Goal: Task Accomplishment & Management: Use online tool/utility

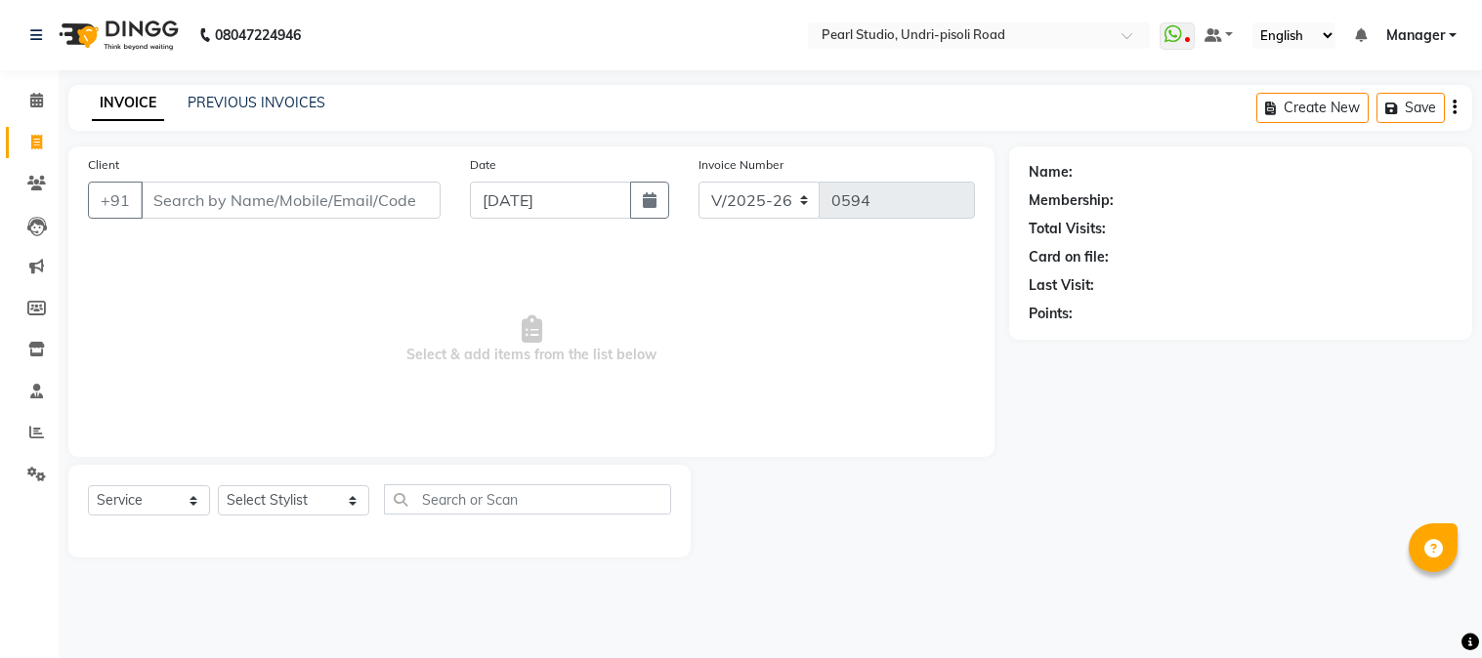
select select "5290"
select select "service"
click at [252, 190] on input "Client" at bounding box center [291, 200] width 300 height 37
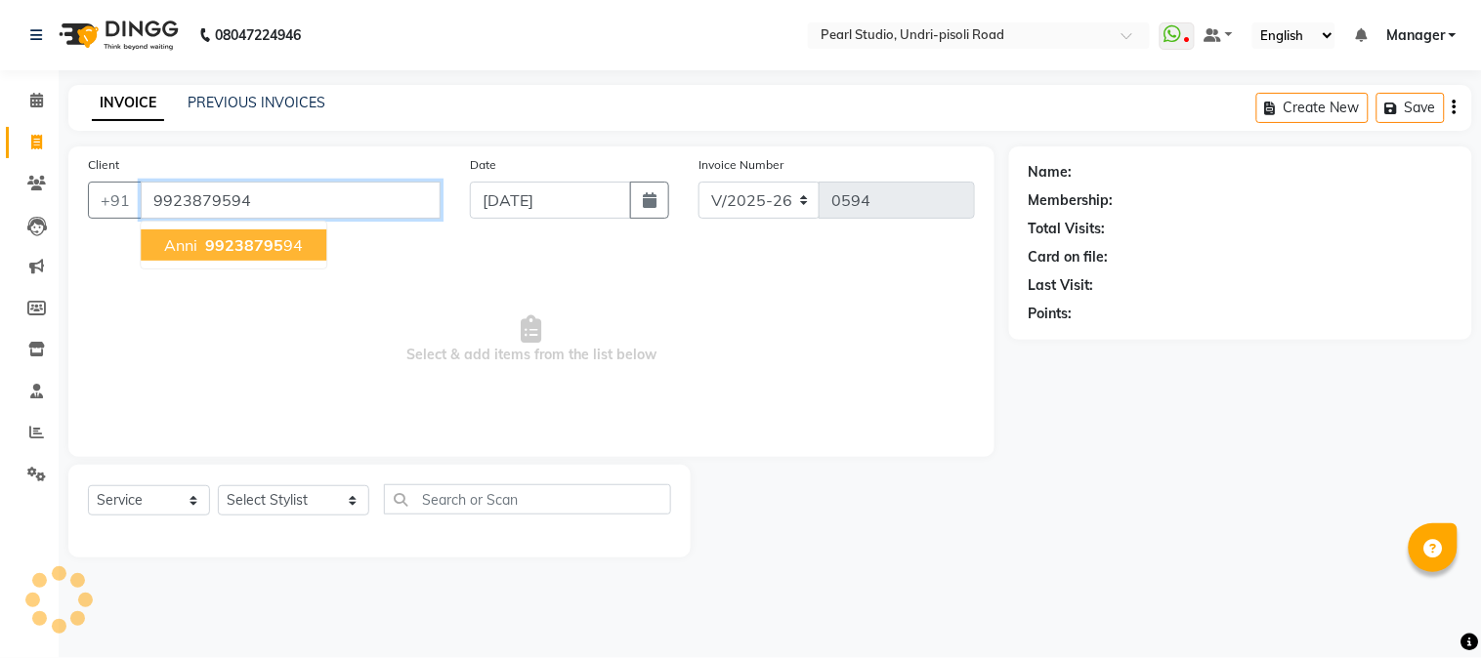
type input "9923879594"
select select "1: Object"
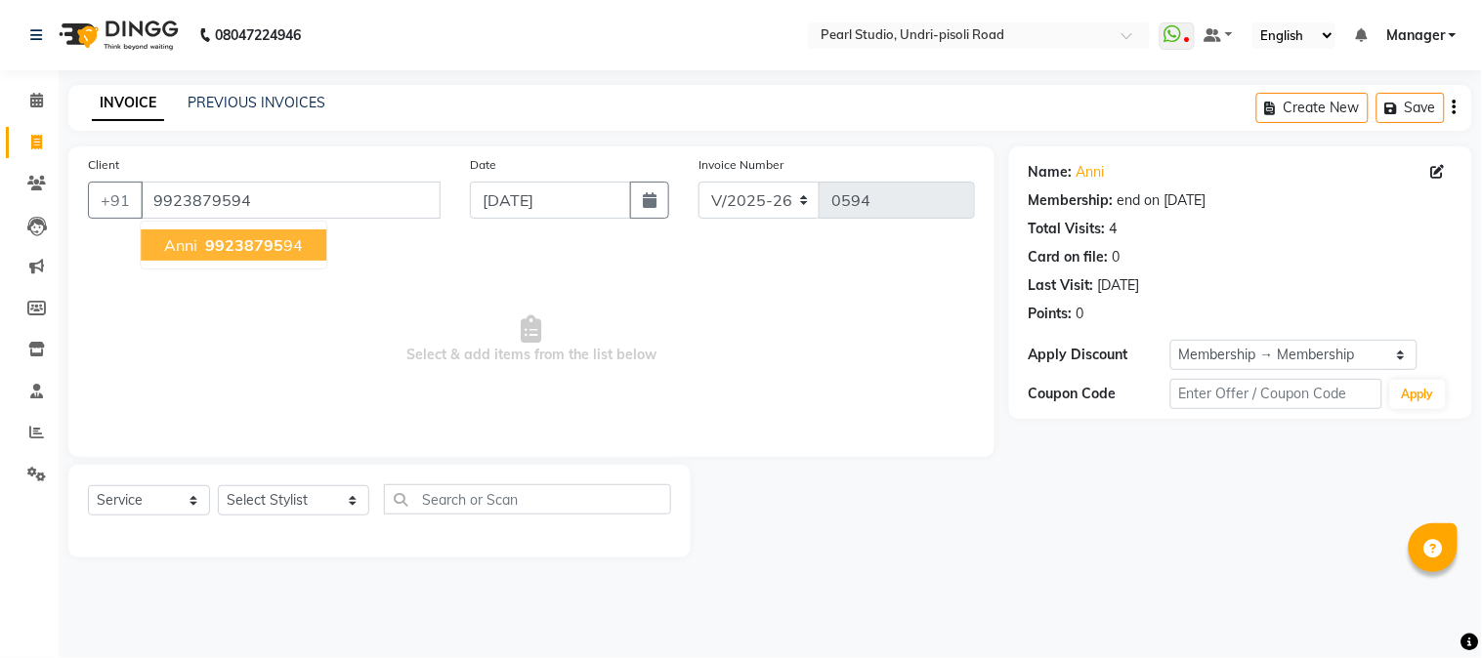
click at [252, 241] on span "99238795" at bounding box center [244, 245] width 78 height 20
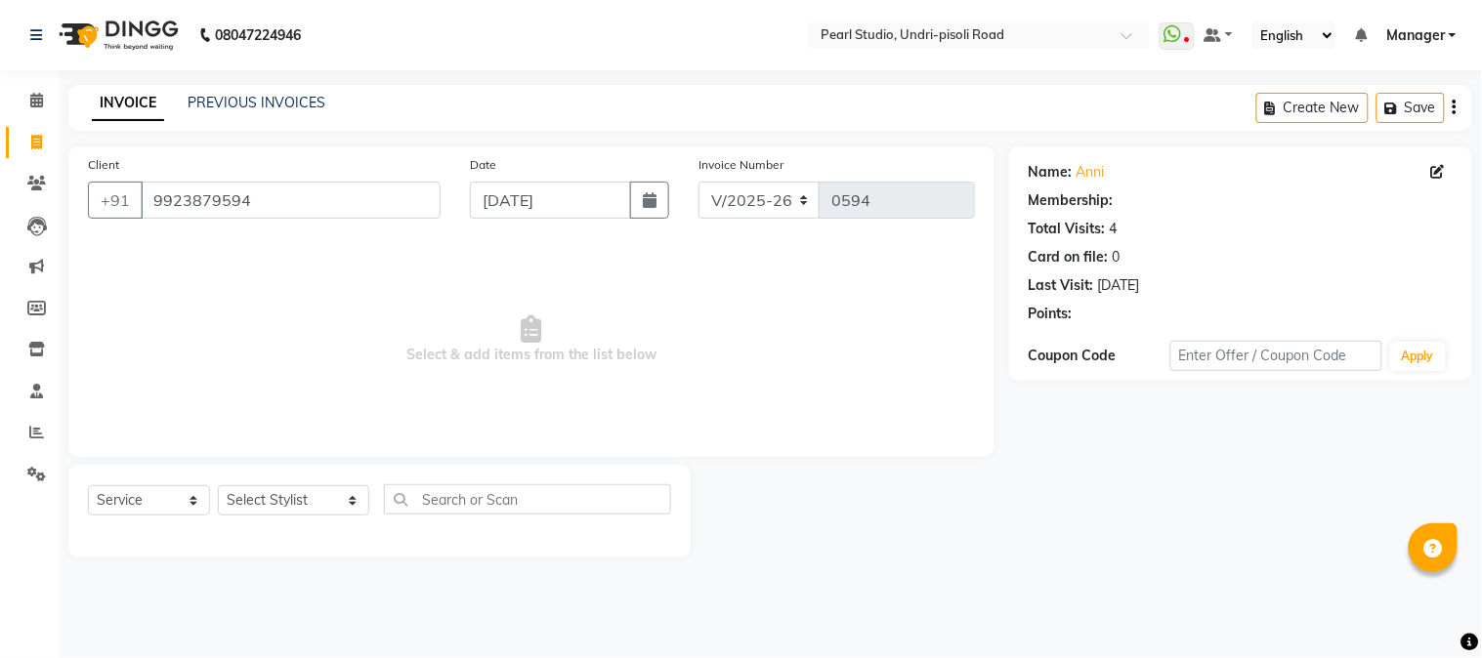
select select "1: Object"
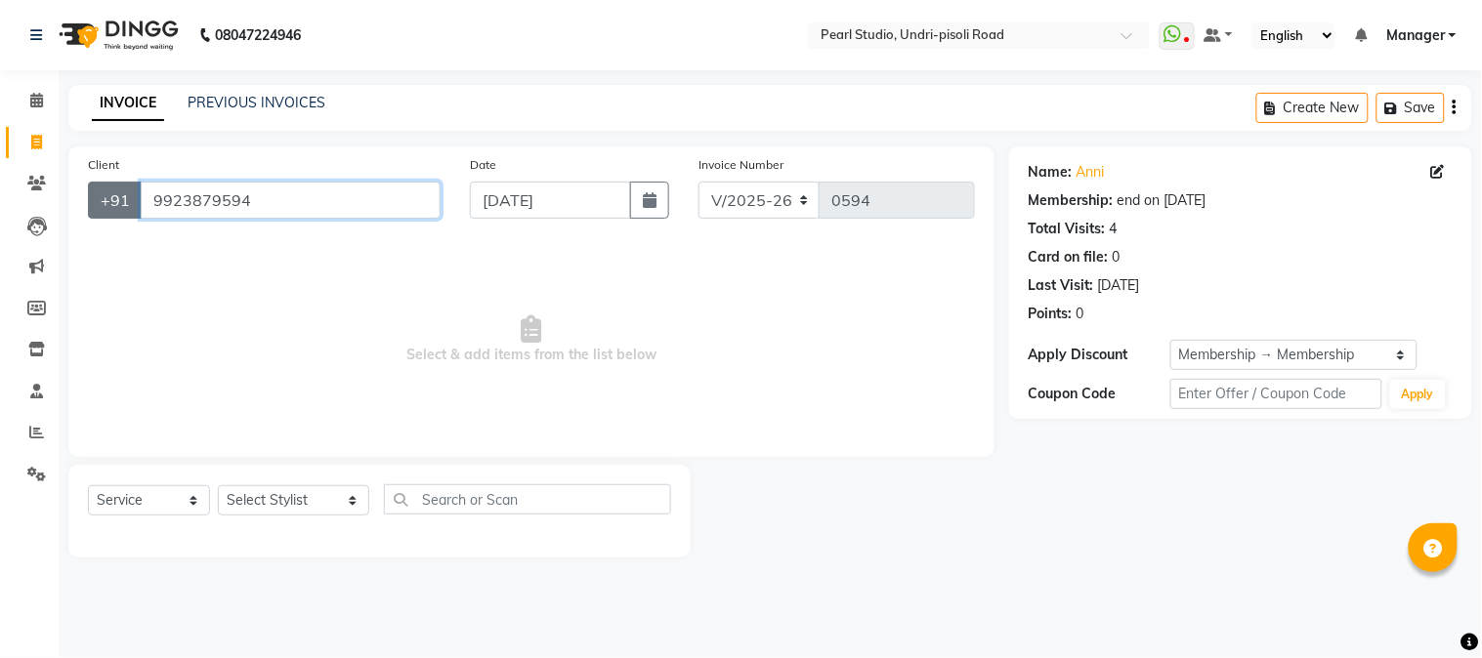
drag, startPoint x: 267, startPoint y: 202, endPoint x: 117, endPoint y: 200, distance: 149.5
click at [117, 200] on div "+91 9923879594" at bounding box center [264, 200] width 353 height 37
click at [265, 88] on div "INVOICE PREVIOUS INVOICES Create New Save" at bounding box center [770, 108] width 1404 height 46
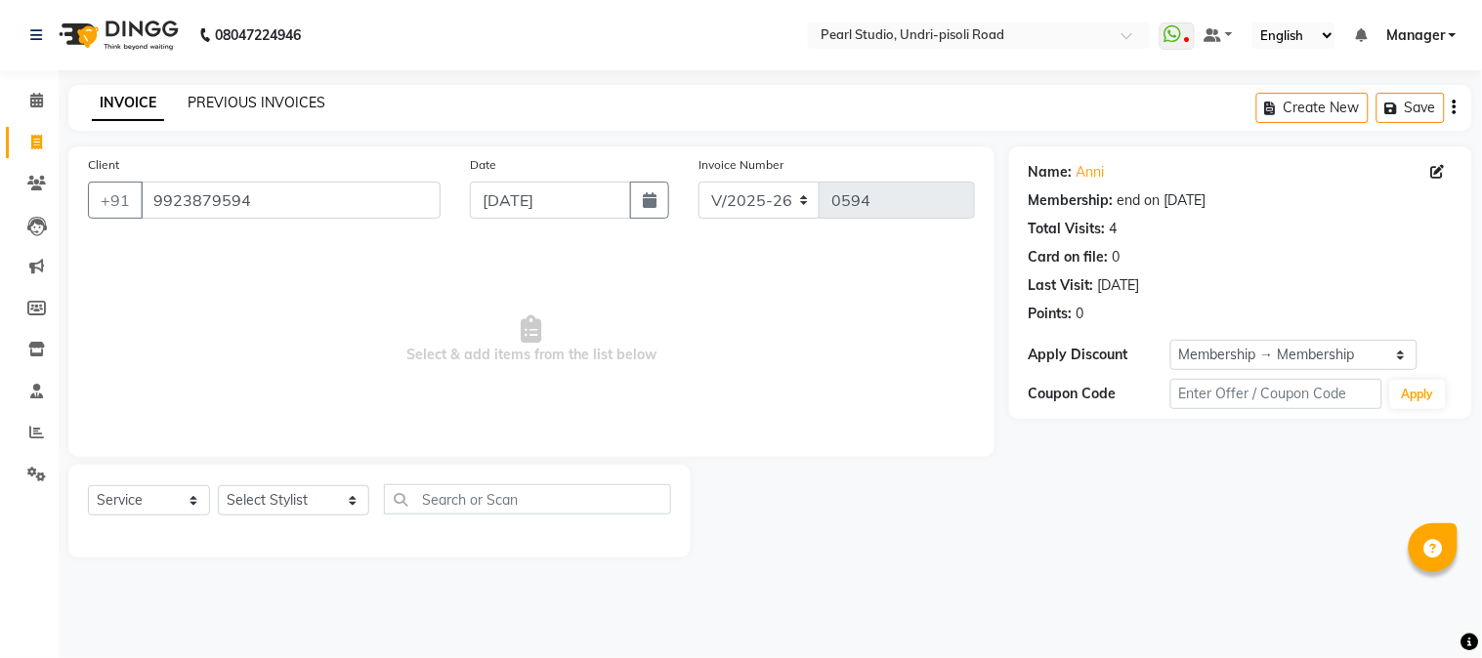
click at [256, 110] on link "PREVIOUS INVOICES" at bounding box center [257, 103] width 138 height 18
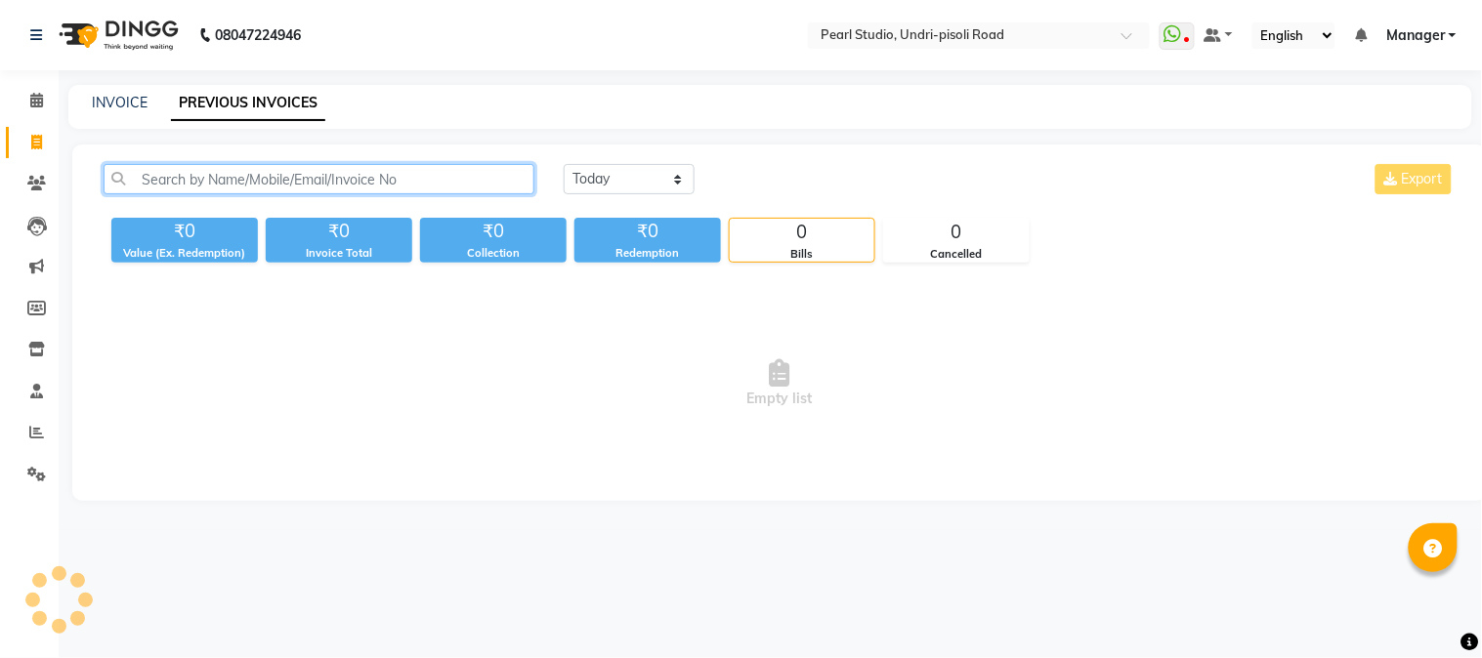
click at [509, 182] on input "text" at bounding box center [319, 179] width 431 height 30
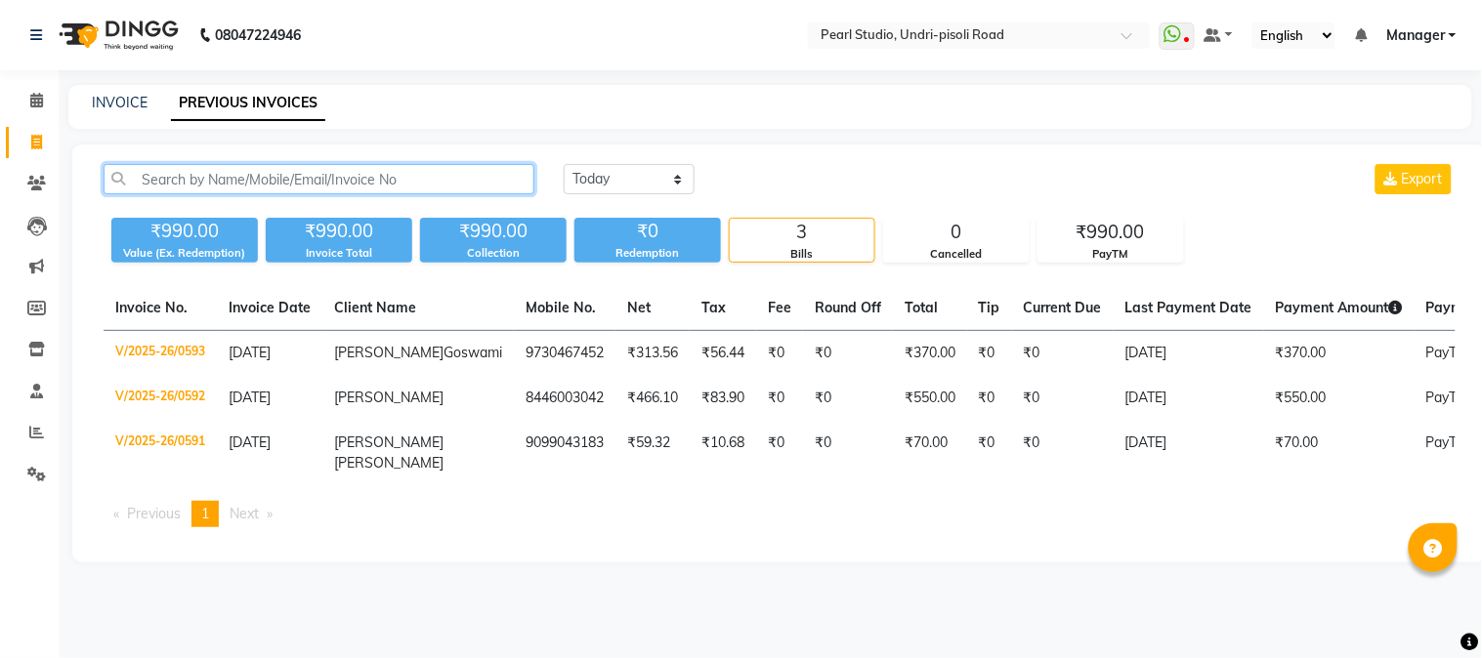
paste input "9923879594"
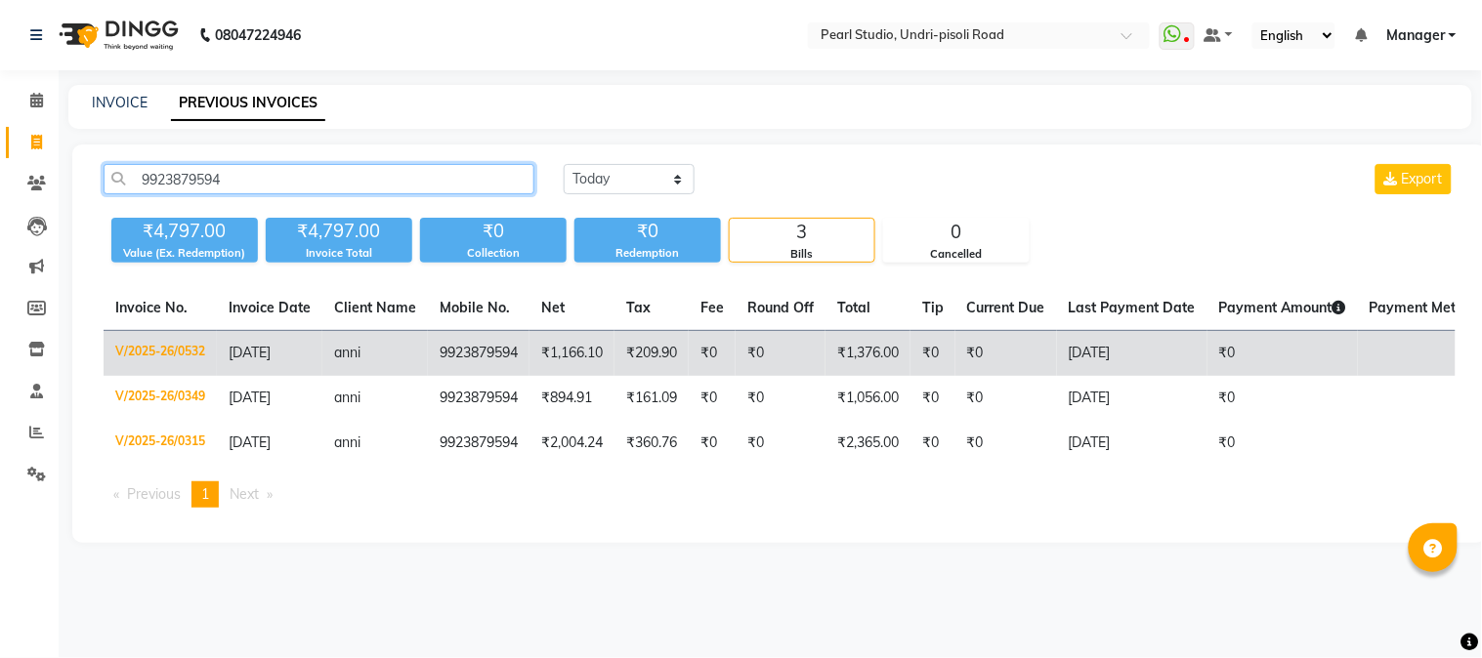
type input "9923879594"
click at [489, 360] on td "9923879594" at bounding box center [479, 354] width 102 height 46
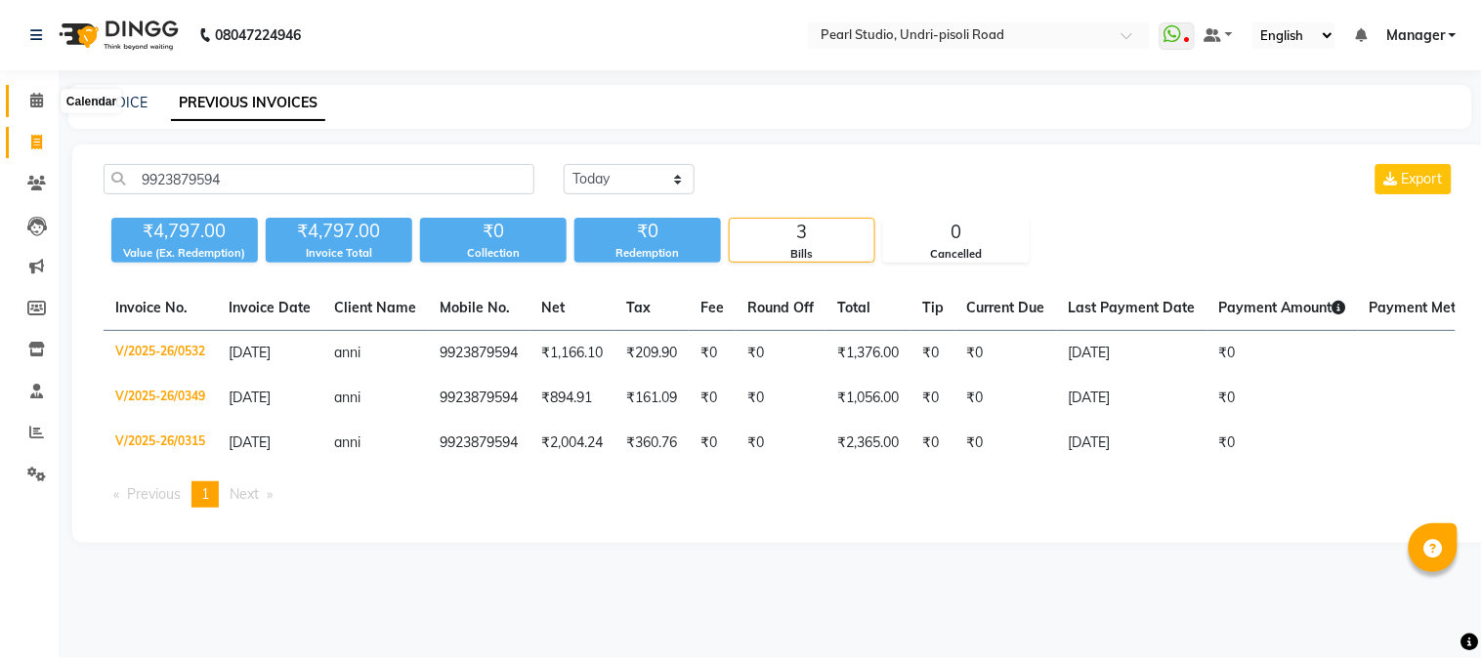
click at [24, 104] on span at bounding box center [37, 101] width 34 height 22
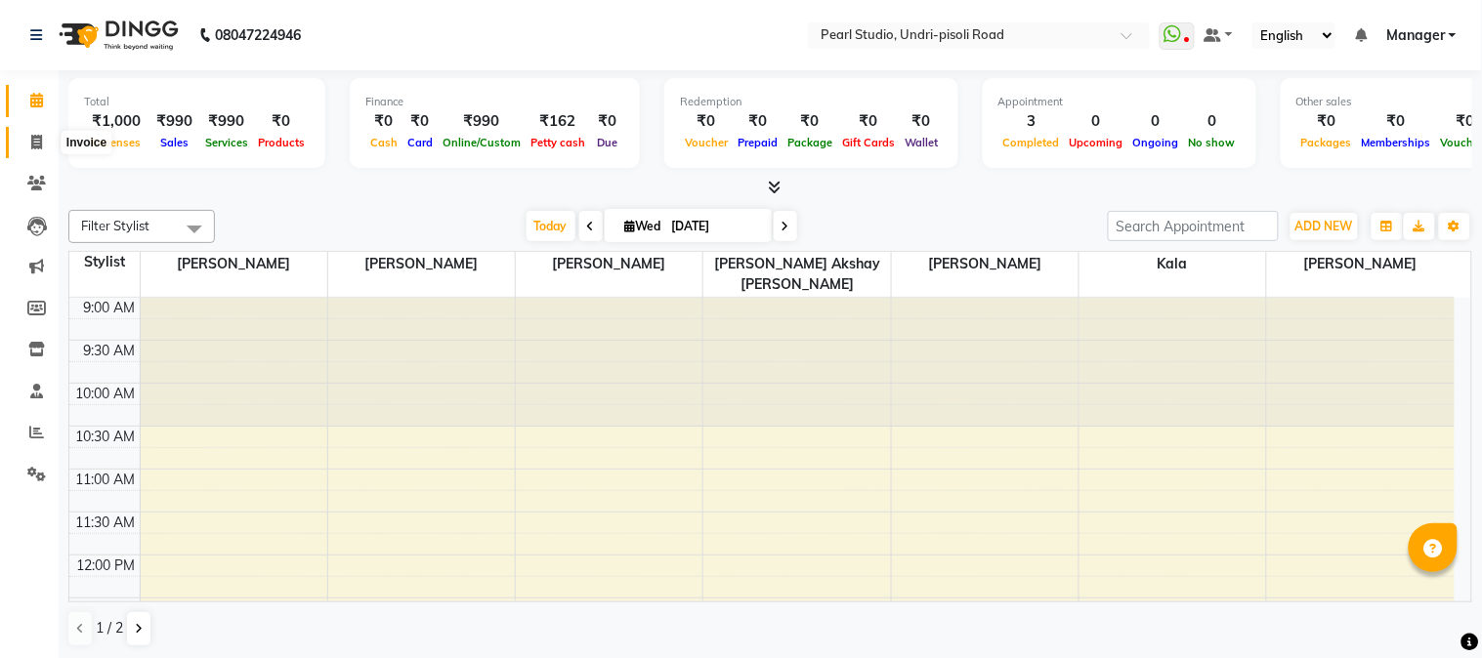
click at [34, 139] on icon at bounding box center [36, 142] width 11 height 15
select select "service"
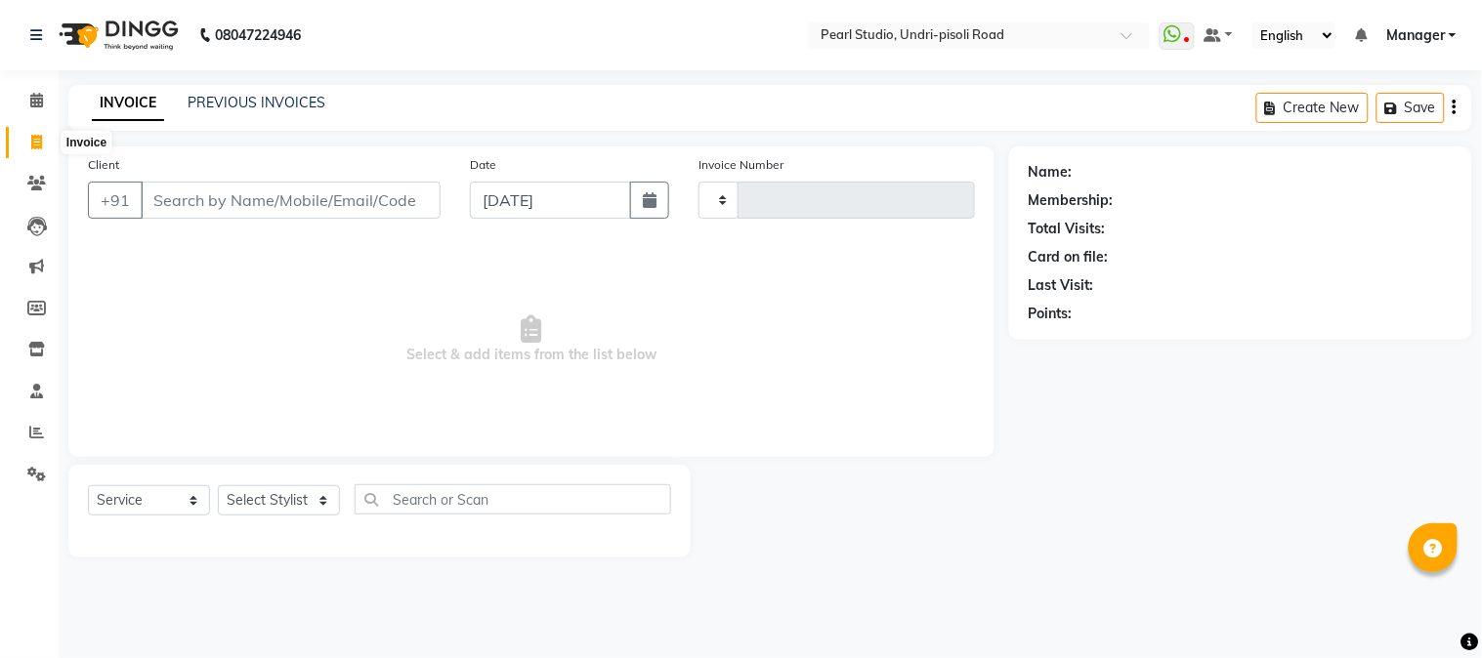
type input "0594"
select select "5290"
click at [281, 101] on link "PREVIOUS INVOICES" at bounding box center [257, 103] width 138 height 18
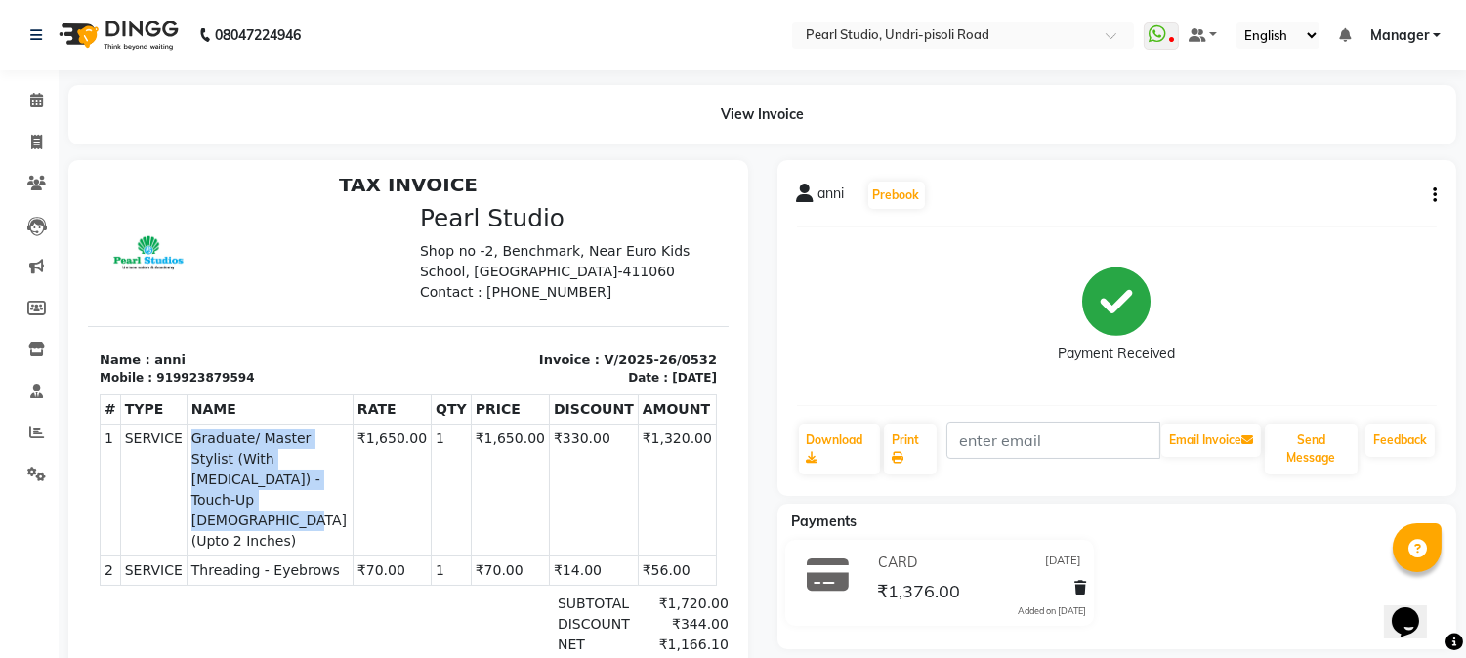
drag, startPoint x: 183, startPoint y: 439, endPoint x: 319, endPoint y: 491, distance: 146.6
click at [319, 491] on td "SERVICE Graduate/ Master Stylist (With [MEDICAL_DATA]) - Touch-Up [DEMOGRAPHIC_…" at bounding box center [270, 490] width 166 height 132
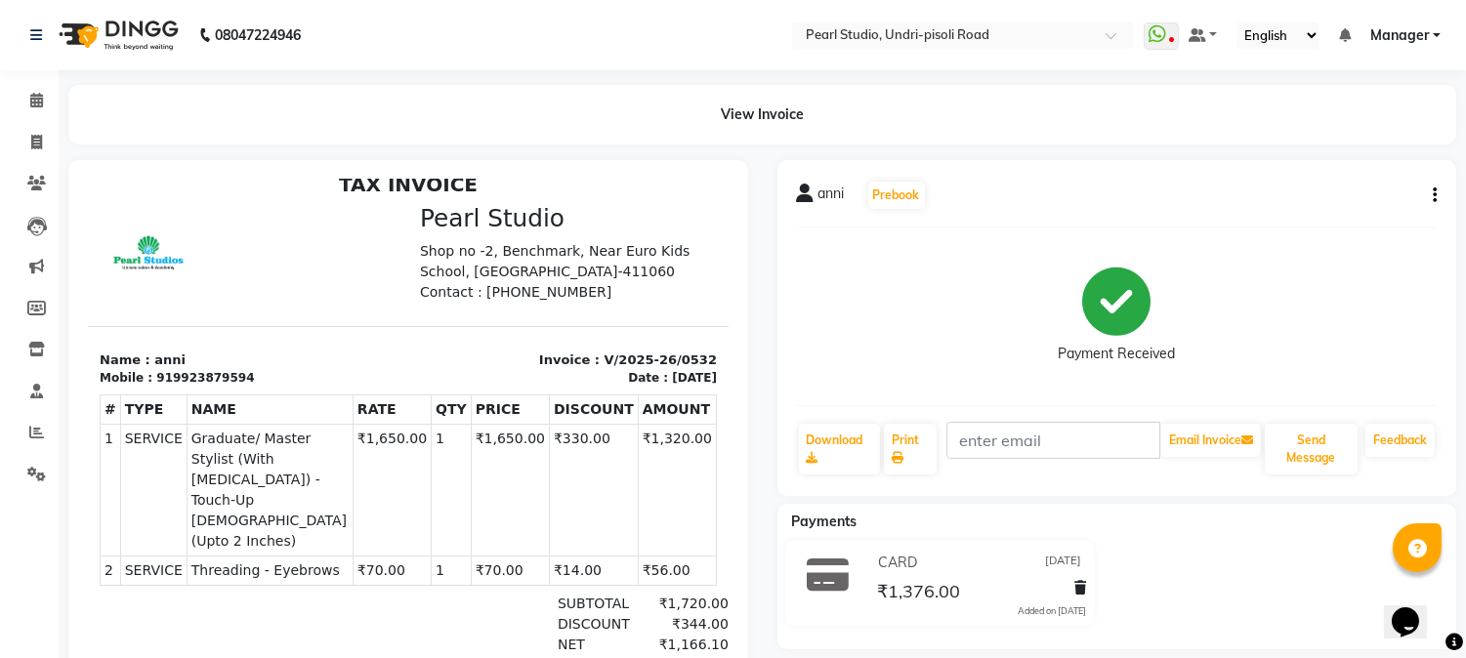
click at [420, 363] on p "Invoice : V/2025-26/0532" at bounding box center [568, 360] width 297 height 20
